Goal: Information Seeking & Learning: Understand process/instructions

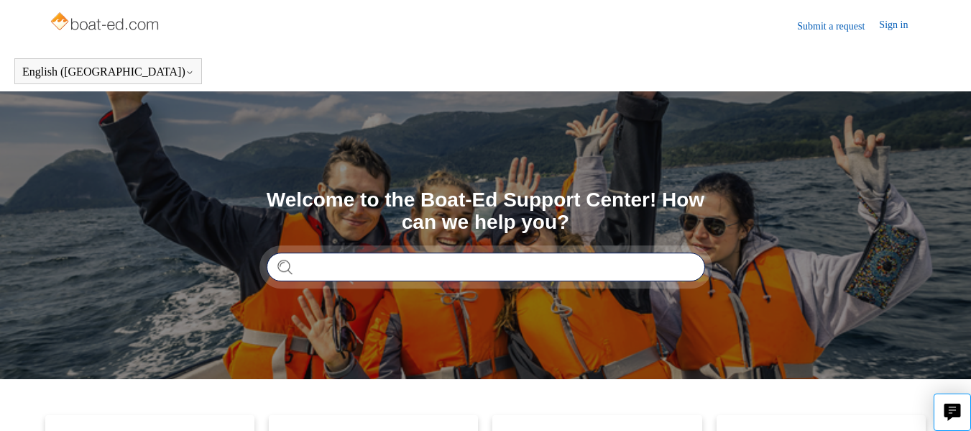
click at [362, 257] on input "Search" at bounding box center [486, 266] width 439 height 29
click at [354, 256] on input "Search" at bounding box center [486, 266] width 439 height 29
type input "**********"
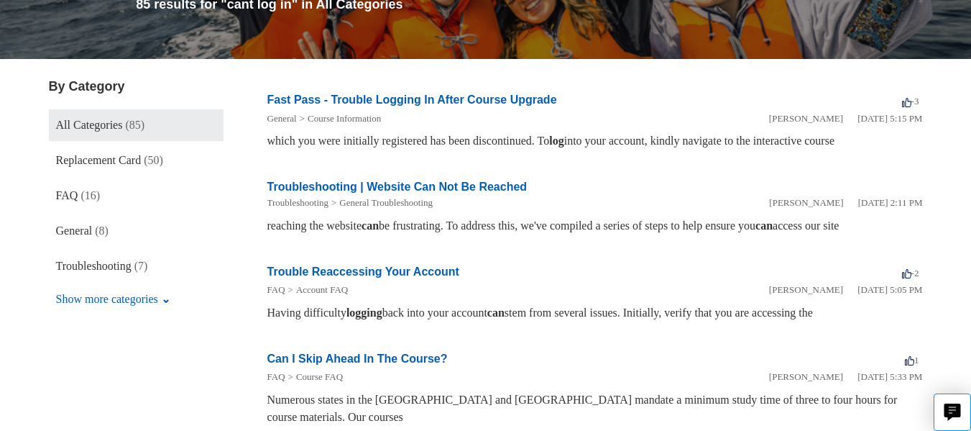
scroll to position [201, 0]
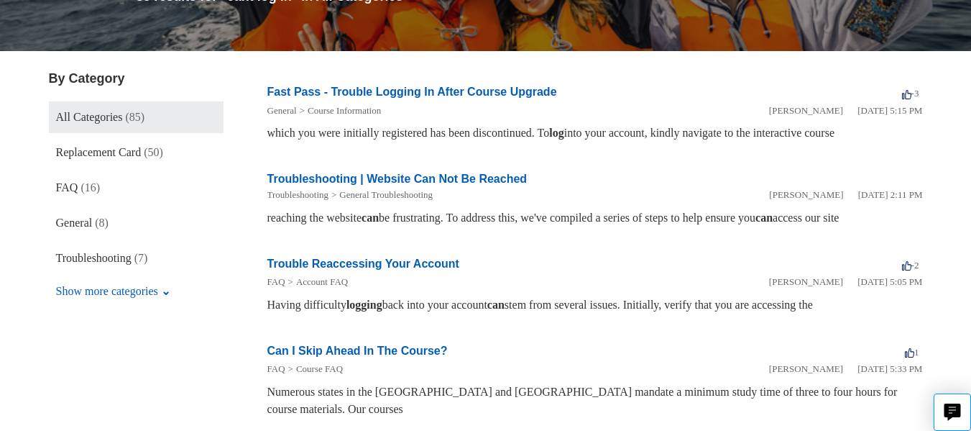
click at [362, 180] on link "Troubleshooting | Website Can Not Be Reached" at bounding box center [397, 179] width 260 height 12
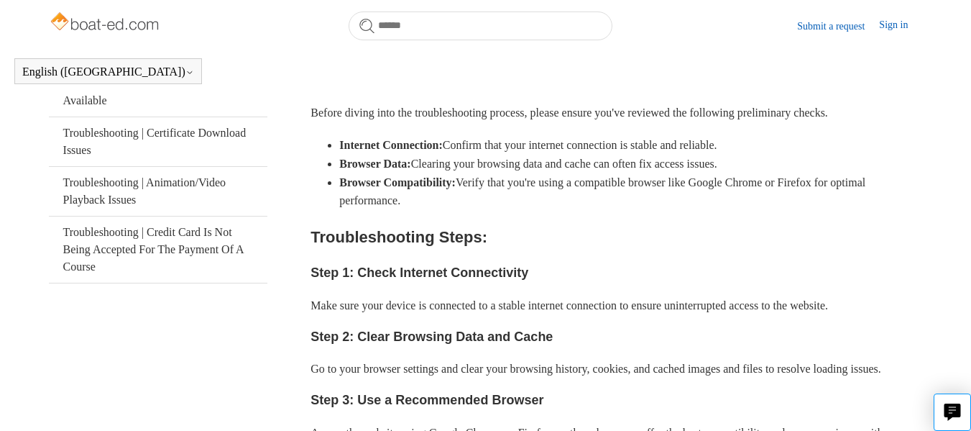
scroll to position [345, 0]
click at [145, 236] on link "Troubleshooting | Credit Card Is Not Being Accepted For The Payment Of A Course" at bounding box center [158, 249] width 219 height 66
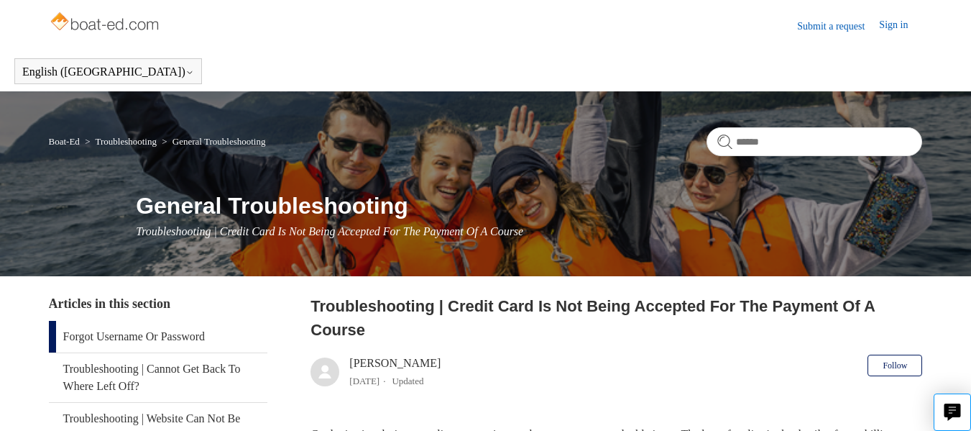
click at [176, 339] on link "Forgot Username Or Password" at bounding box center [158, 337] width 219 height 32
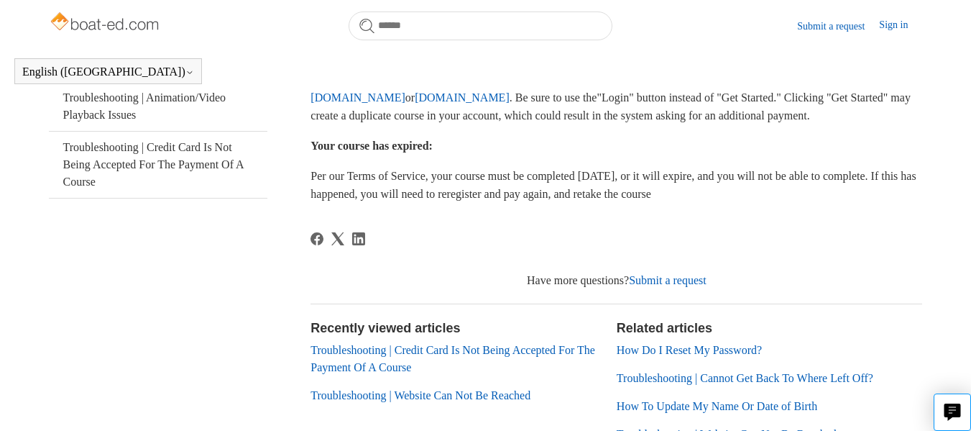
scroll to position [458, 0]
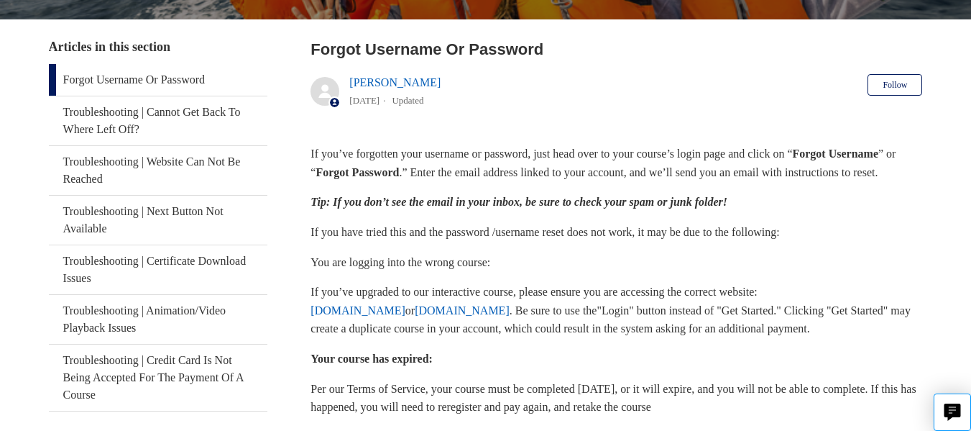
click at [798, 253] on p "You are logging into the wrong course:" at bounding box center [617, 262] width 612 height 19
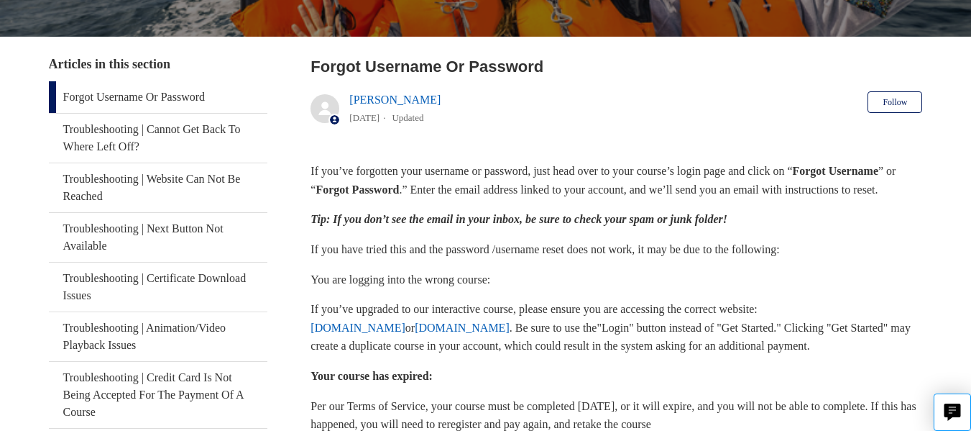
scroll to position [144, 0]
